Goal: Find specific page/section

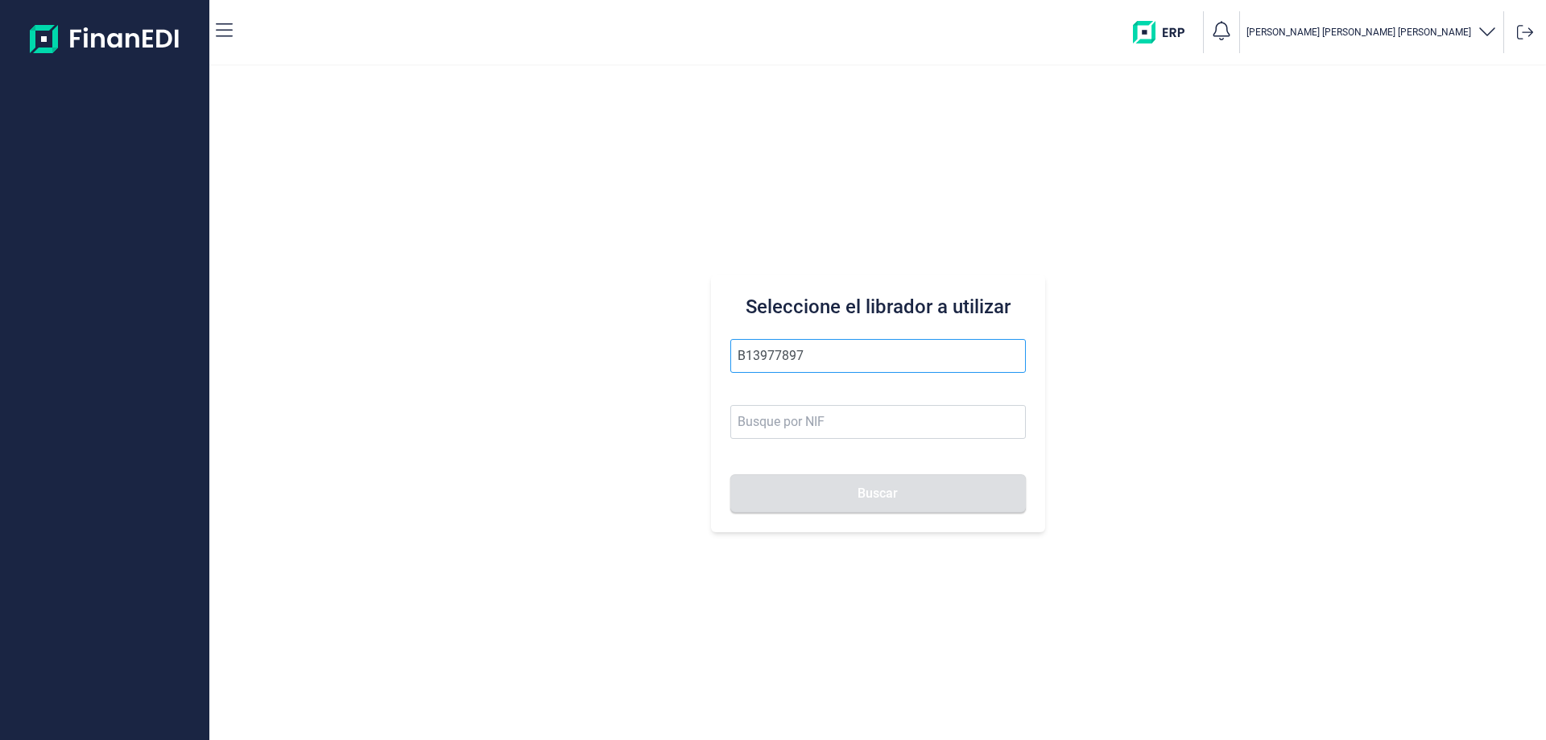
click at [814, 370] on input "B13977897" at bounding box center [878, 356] width 296 height 34
type input "B13977897"
drag, startPoint x: 685, startPoint y: 395, endPoint x: 624, endPoint y: 405, distance: 61.2
click at [625, 405] on div "Seleccione el librador a utilizar B13977897 Buscar" at bounding box center [877, 403] width 1337 height 674
click at [857, 425] on input at bounding box center [878, 422] width 296 height 34
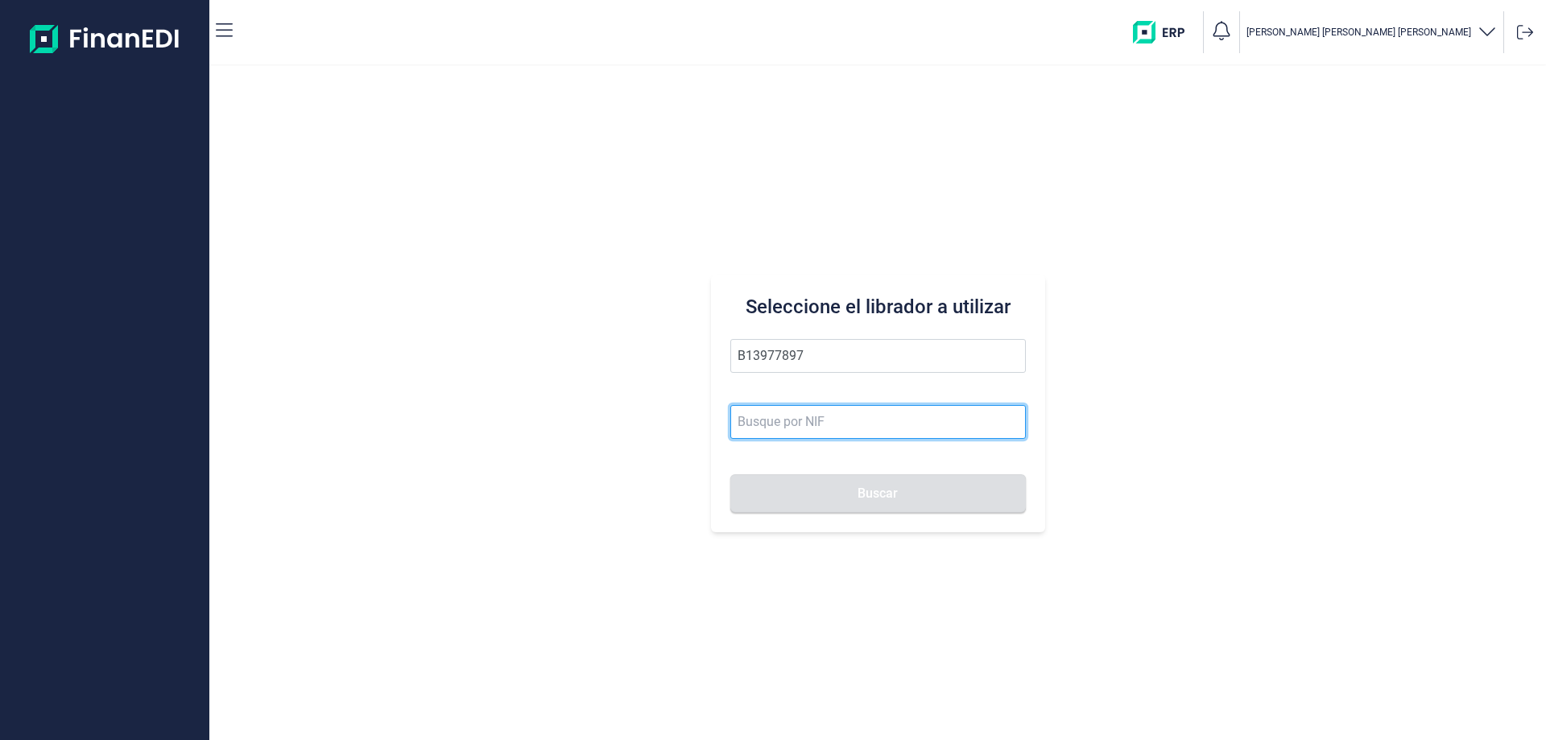
paste input "B13977897"
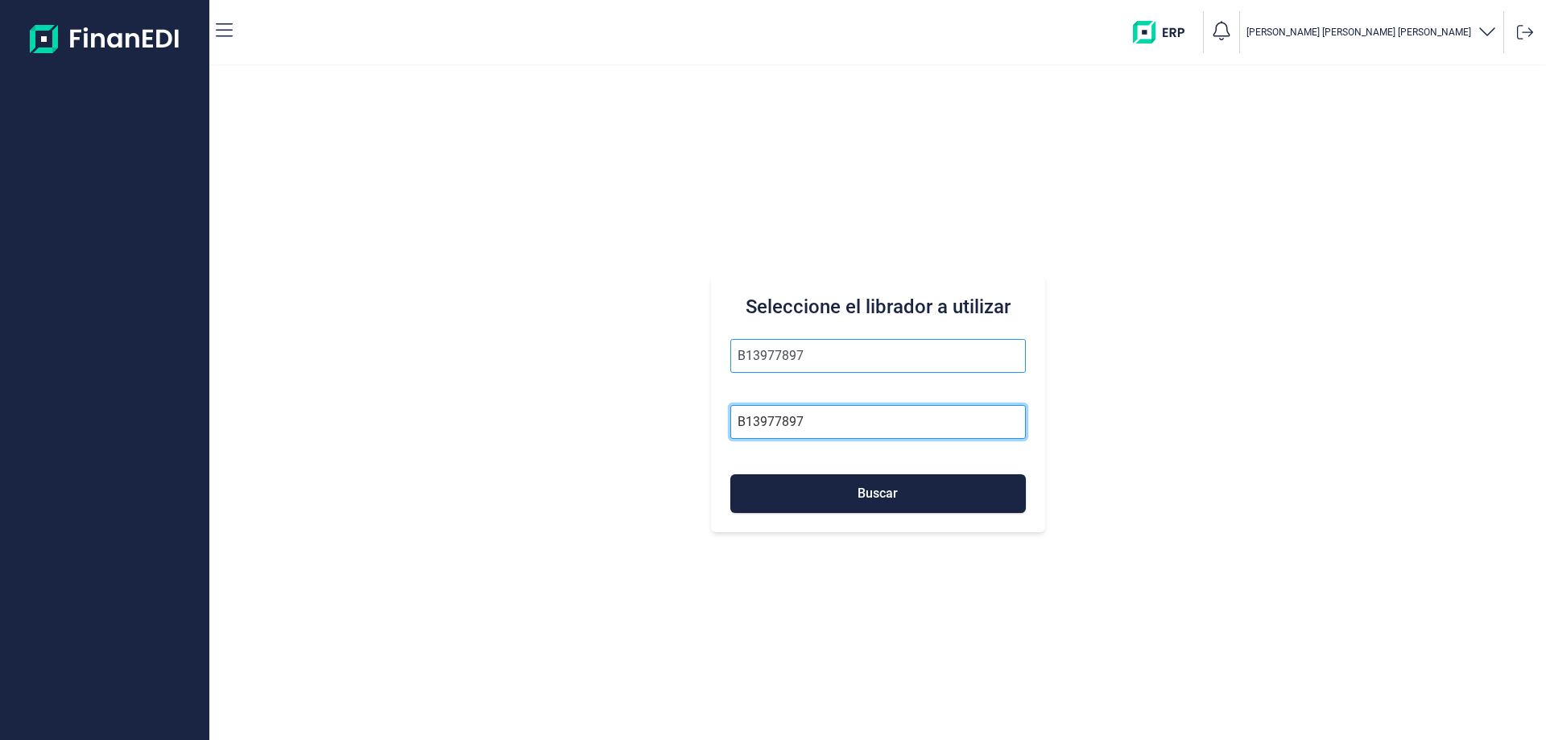
type input "B13977897"
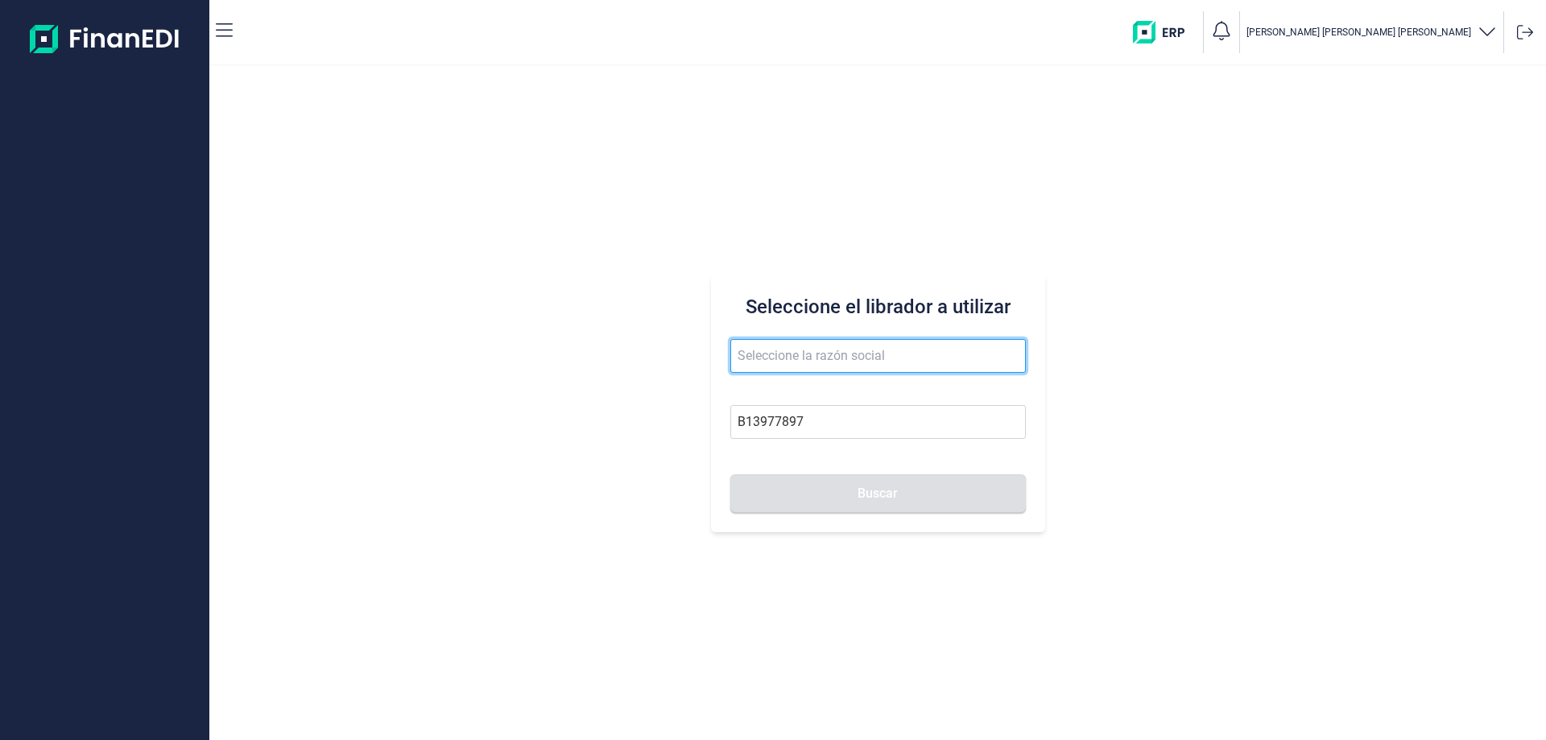
drag, startPoint x: 848, startPoint y: 358, endPoint x: 707, endPoint y: 362, distance: 141.0
click at [707, 362] on div "Seleccione el librador a utilizar B13977897 Buscar" at bounding box center [877, 403] width 1337 height 674
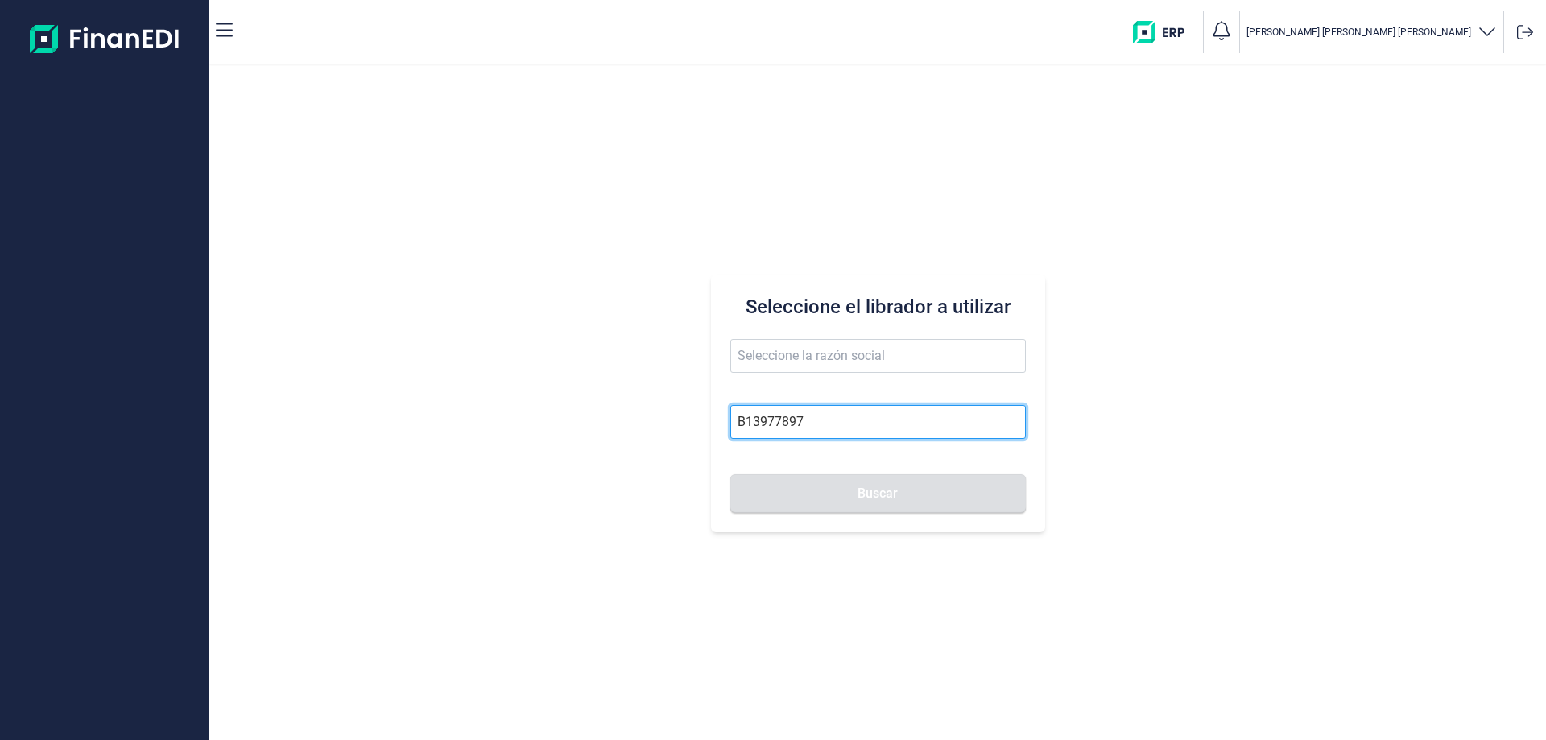
click at [907, 425] on input "B13977897" at bounding box center [878, 422] width 296 height 34
click at [730, 474] on button "Buscar" at bounding box center [878, 493] width 296 height 39
click at [852, 500] on button "Buscar" at bounding box center [878, 493] width 296 height 39
drag, startPoint x: 820, startPoint y: 430, endPoint x: 524, endPoint y: 445, distance: 296.0
click at [527, 445] on div "Seleccione el librador a utilizar B13977897 Buscar" at bounding box center [877, 403] width 1337 height 674
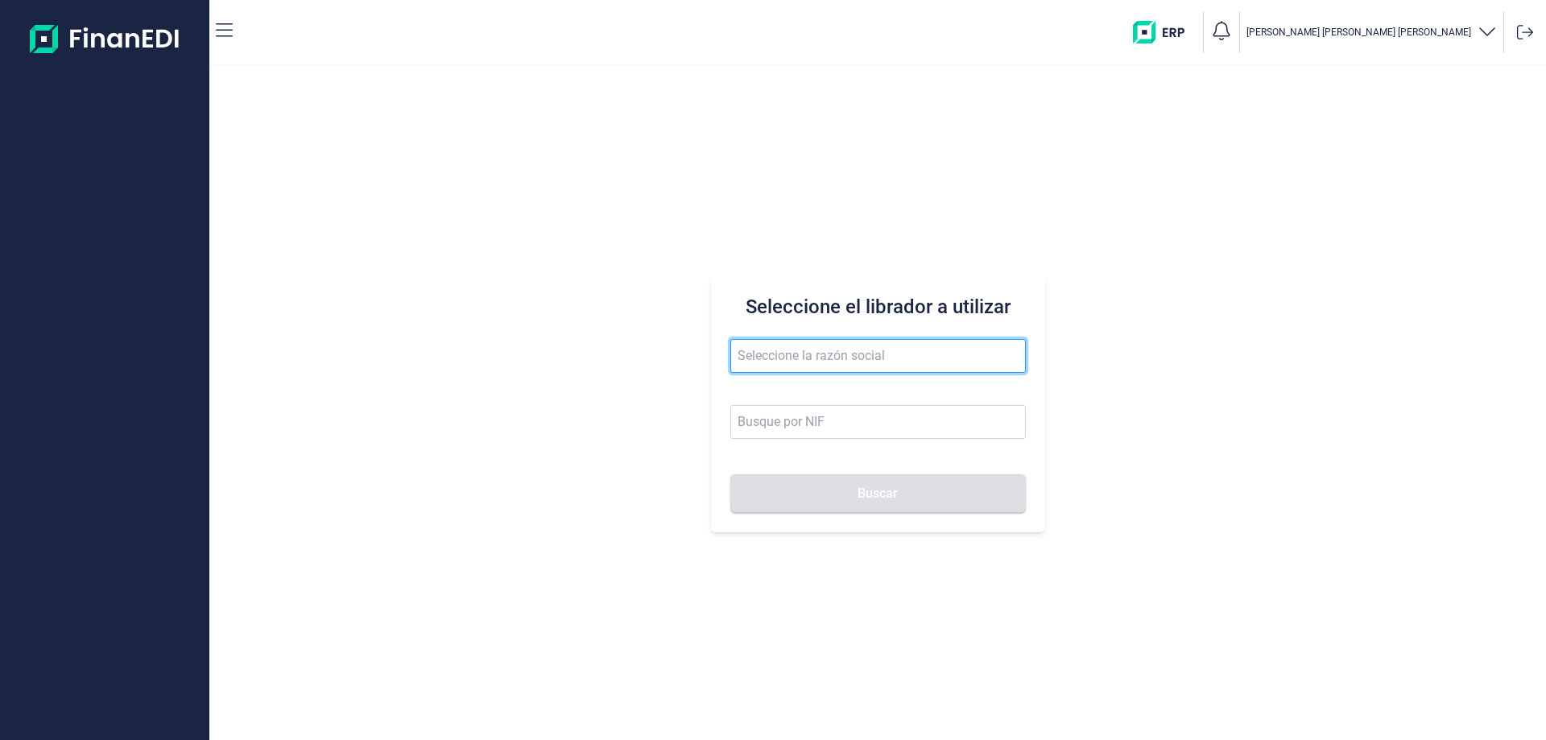
click at [759, 365] on input "text" at bounding box center [878, 356] width 296 height 34
type input "CROSS serv"
click at [730, 474] on button "Buscar" at bounding box center [878, 493] width 296 height 39
